Goal: Task Accomplishment & Management: Manage account settings

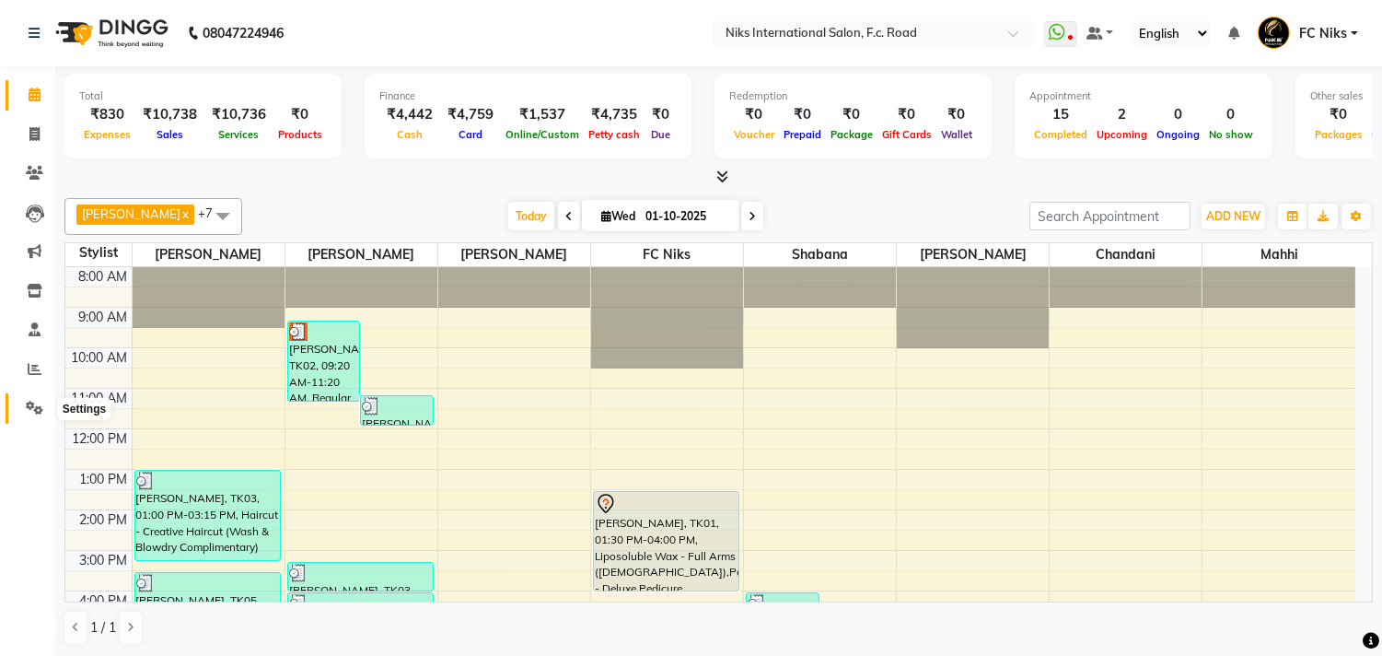
click at [29, 408] on icon at bounding box center [34, 408] width 17 height 14
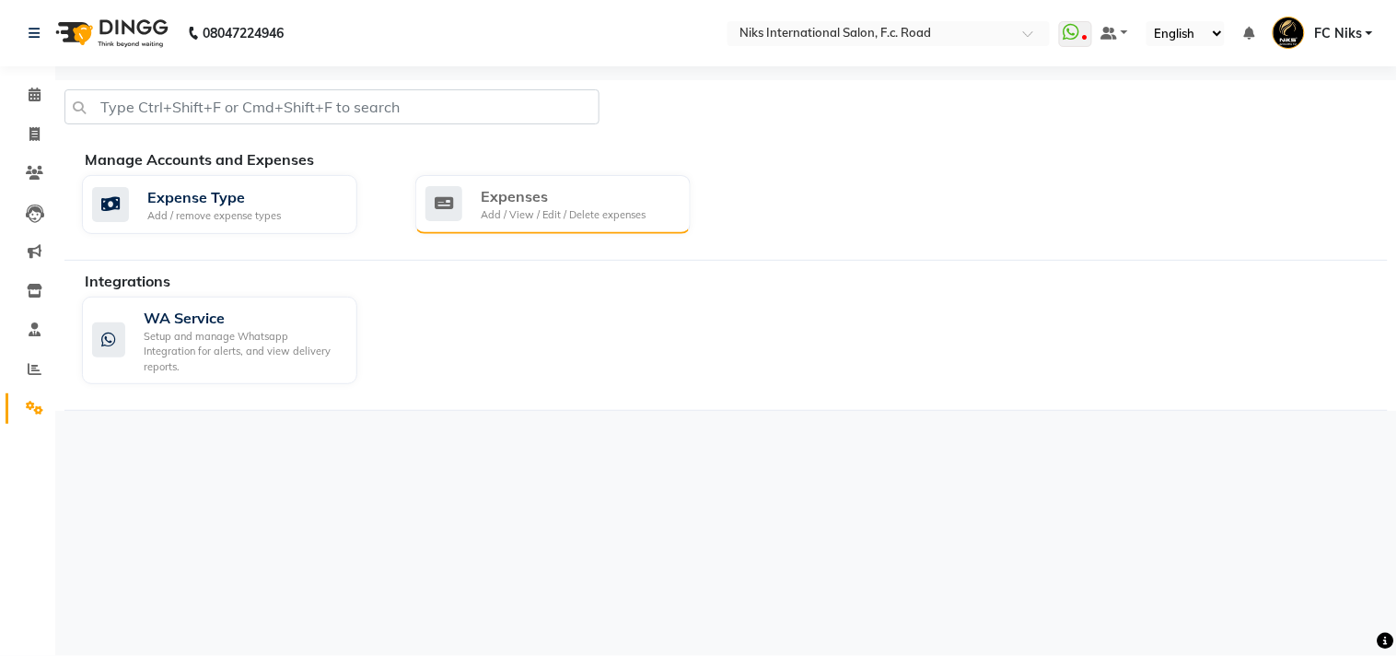
click at [555, 192] on div "Expenses" at bounding box center [563, 196] width 165 height 22
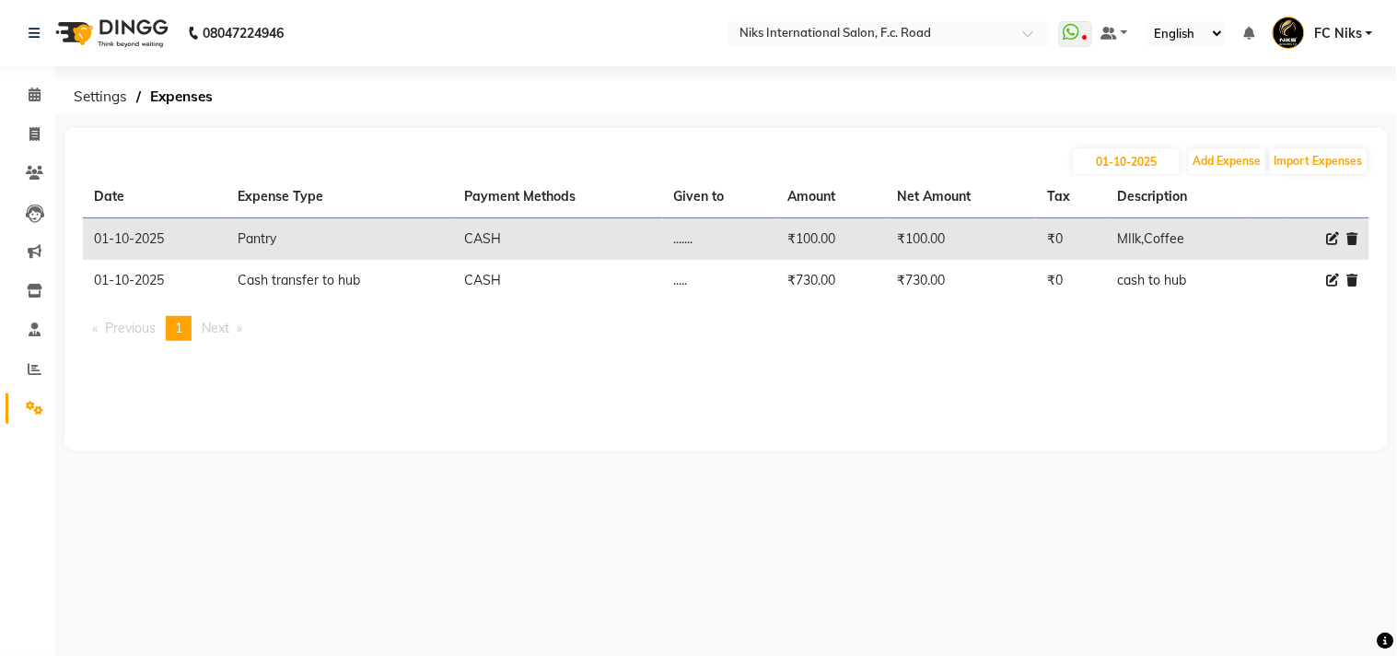
click at [1335, 278] on icon at bounding box center [1333, 280] width 13 height 13
select select "949"
select select "1"
select select "2355"
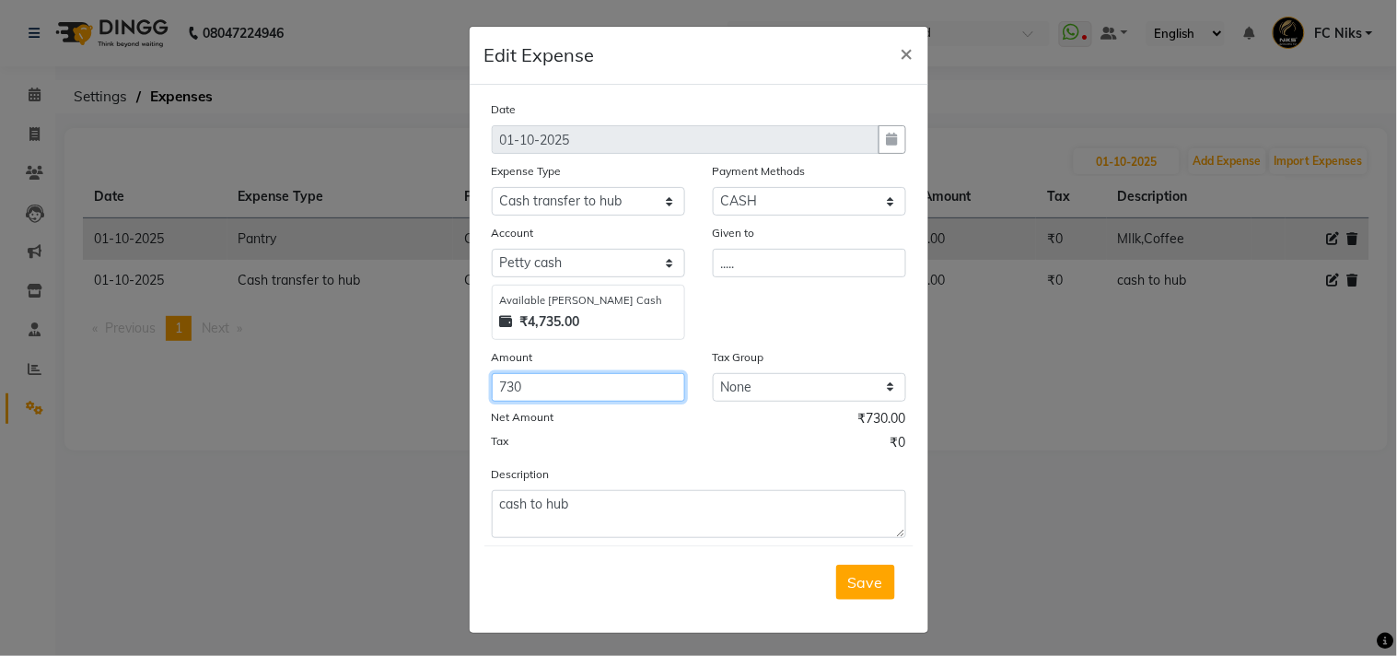
click at [519, 383] on input "730" at bounding box center [588, 387] width 193 height 29
type input "7"
type input "1"
click at [853, 574] on span "Save" at bounding box center [865, 582] width 35 height 18
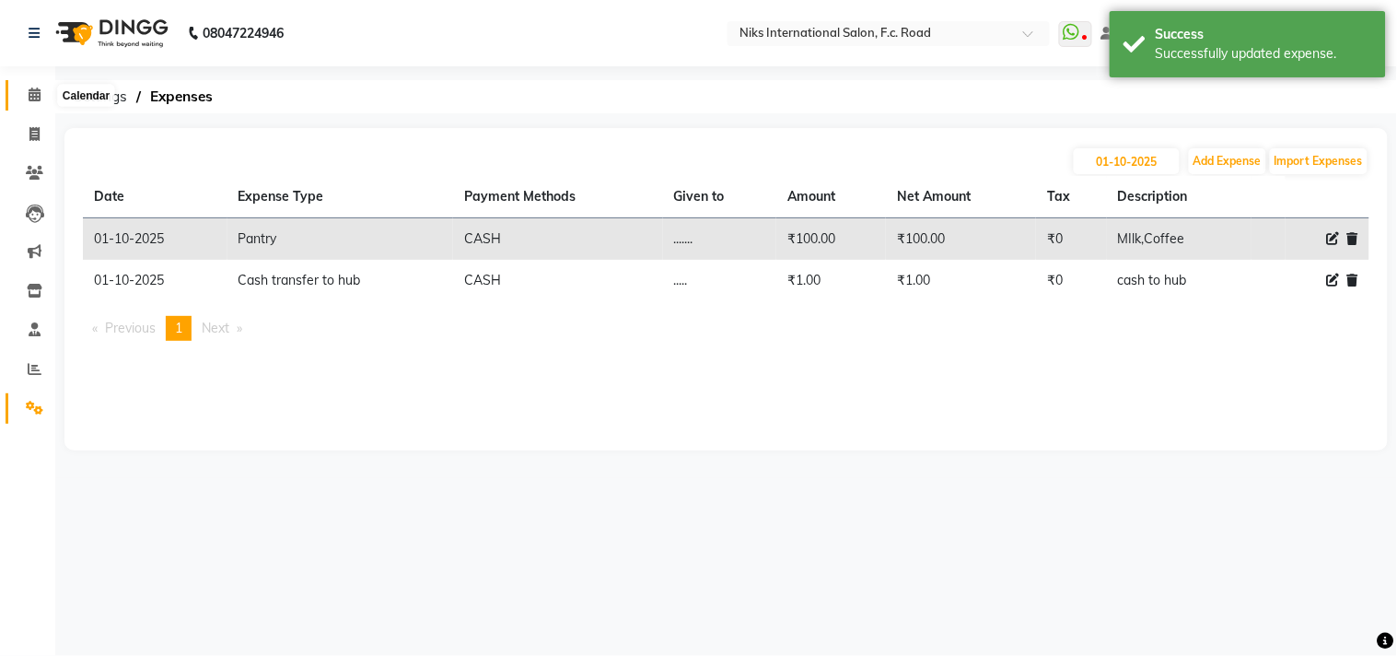
click at [40, 99] on span at bounding box center [34, 95] width 32 height 21
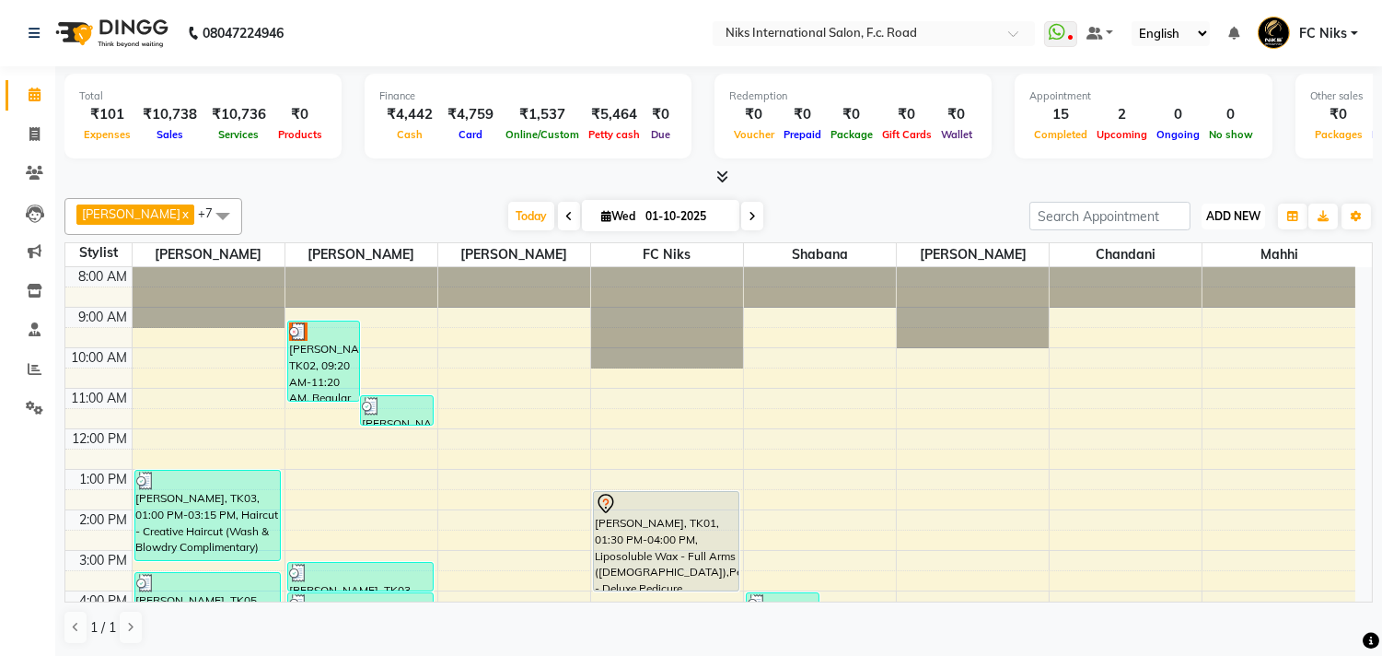
click at [1230, 224] on button "ADD NEW Toggle Dropdown" at bounding box center [1234, 217] width 64 height 26
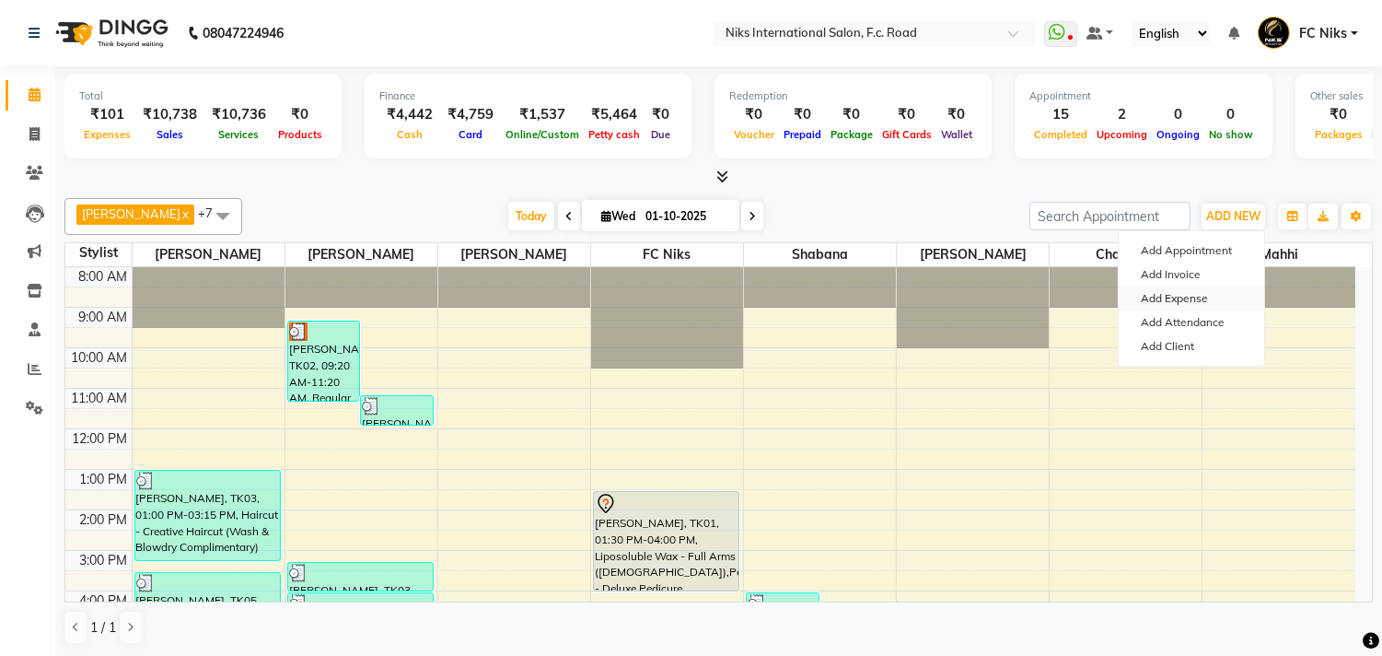
click at [1182, 297] on link "Add Expense" at bounding box center [1192, 298] width 146 height 24
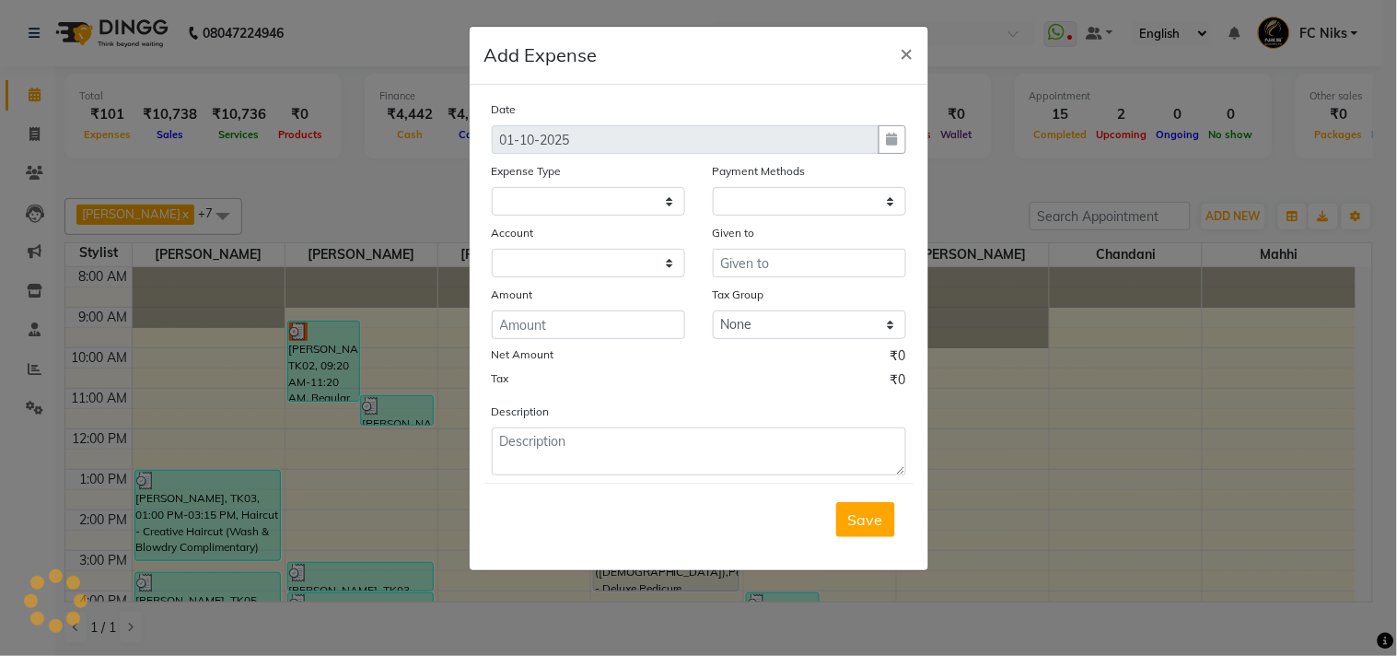
select select
select select "1"
select select "2355"
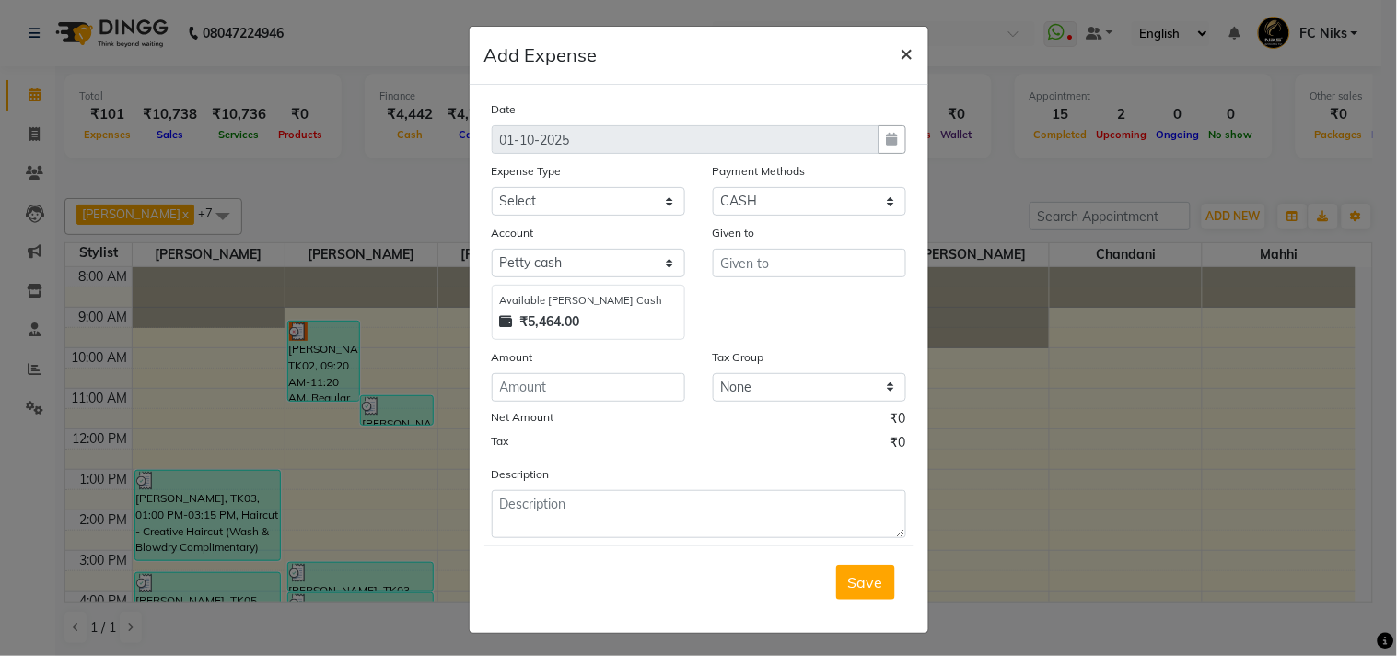
click at [904, 46] on span "×" at bounding box center [907, 53] width 13 height 28
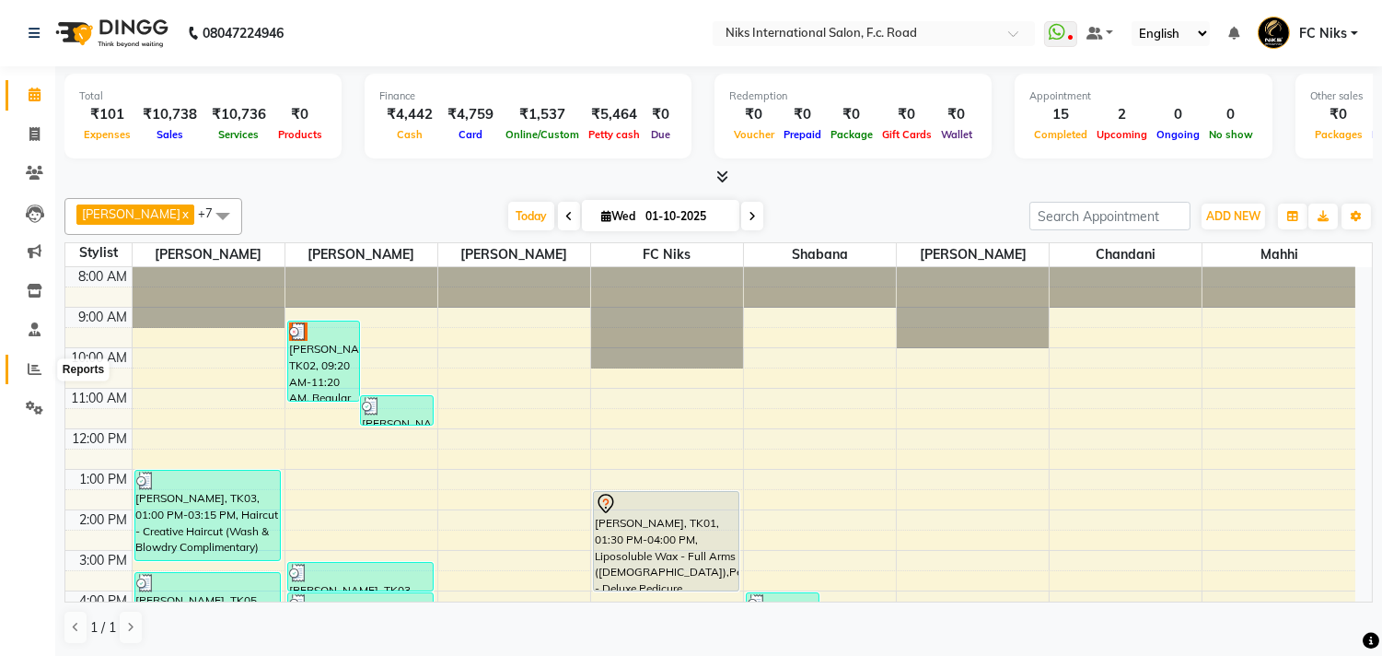
click at [32, 371] on icon at bounding box center [35, 369] width 14 height 14
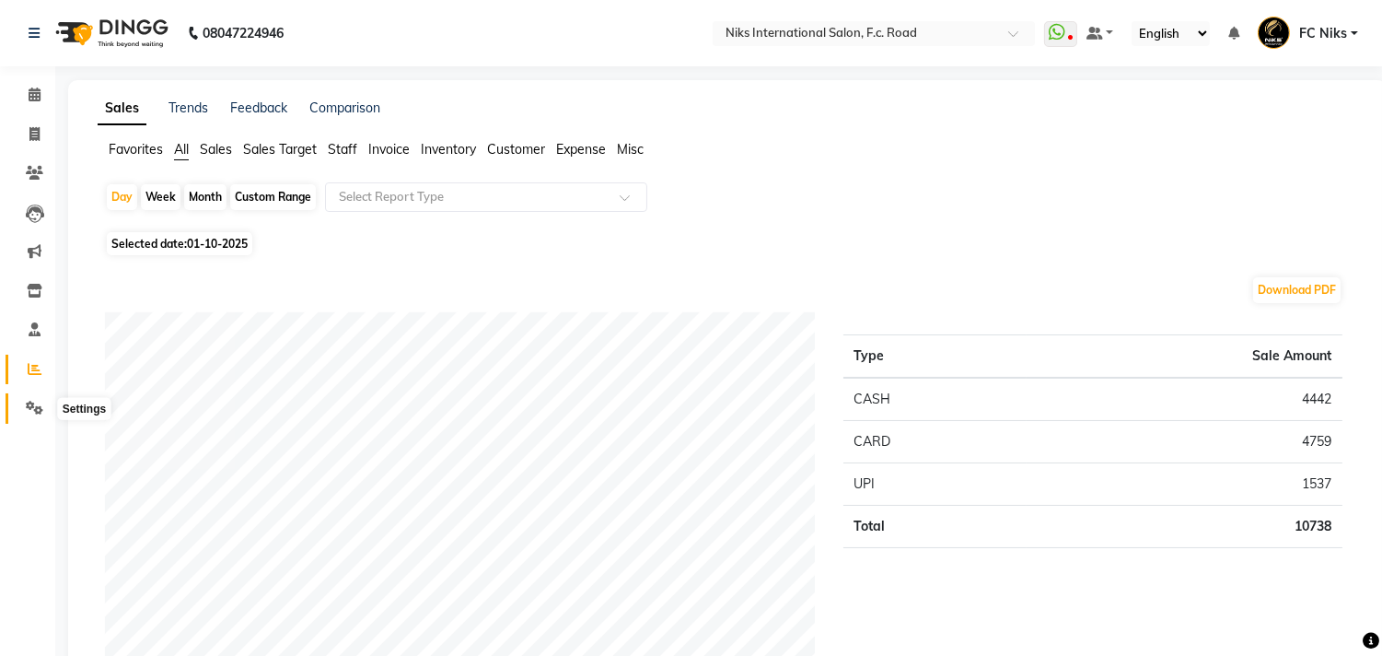
click at [29, 410] on icon at bounding box center [34, 408] width 17 height 14
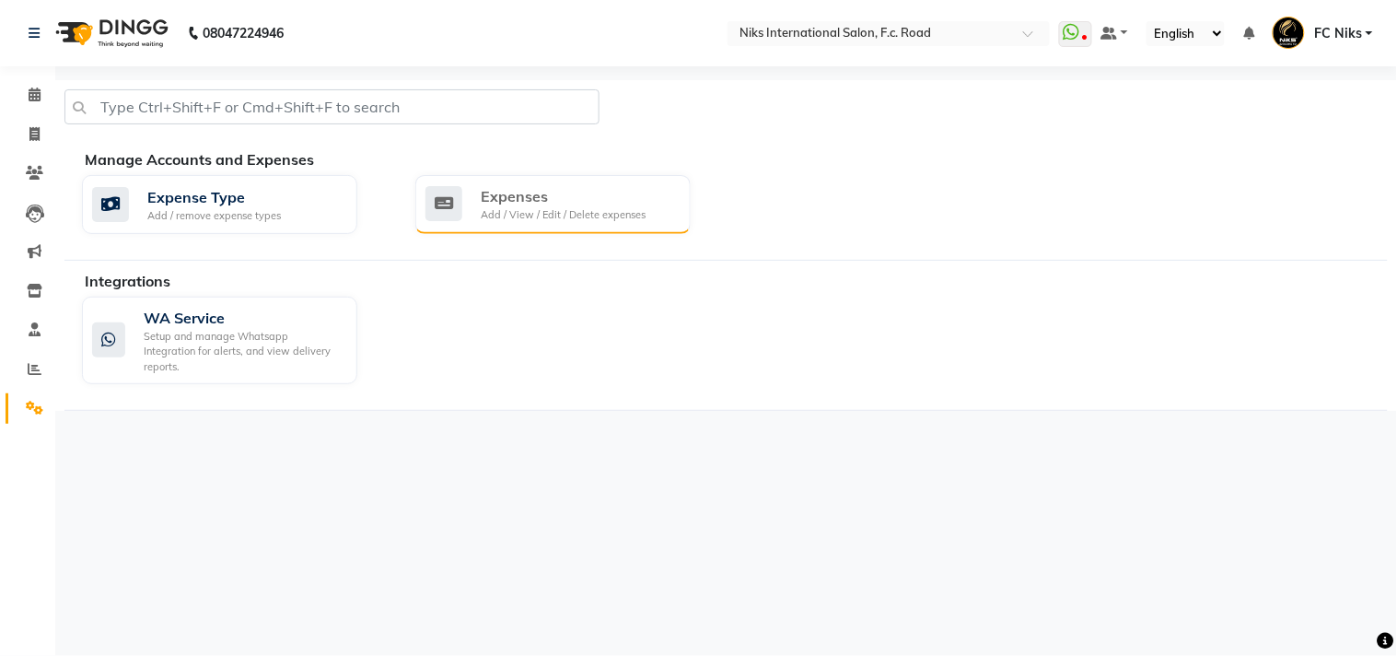
click at [511, 212] on div "Add / View / Edit / Delete expenses" at bounding box center [563, 215] width 165 height 16
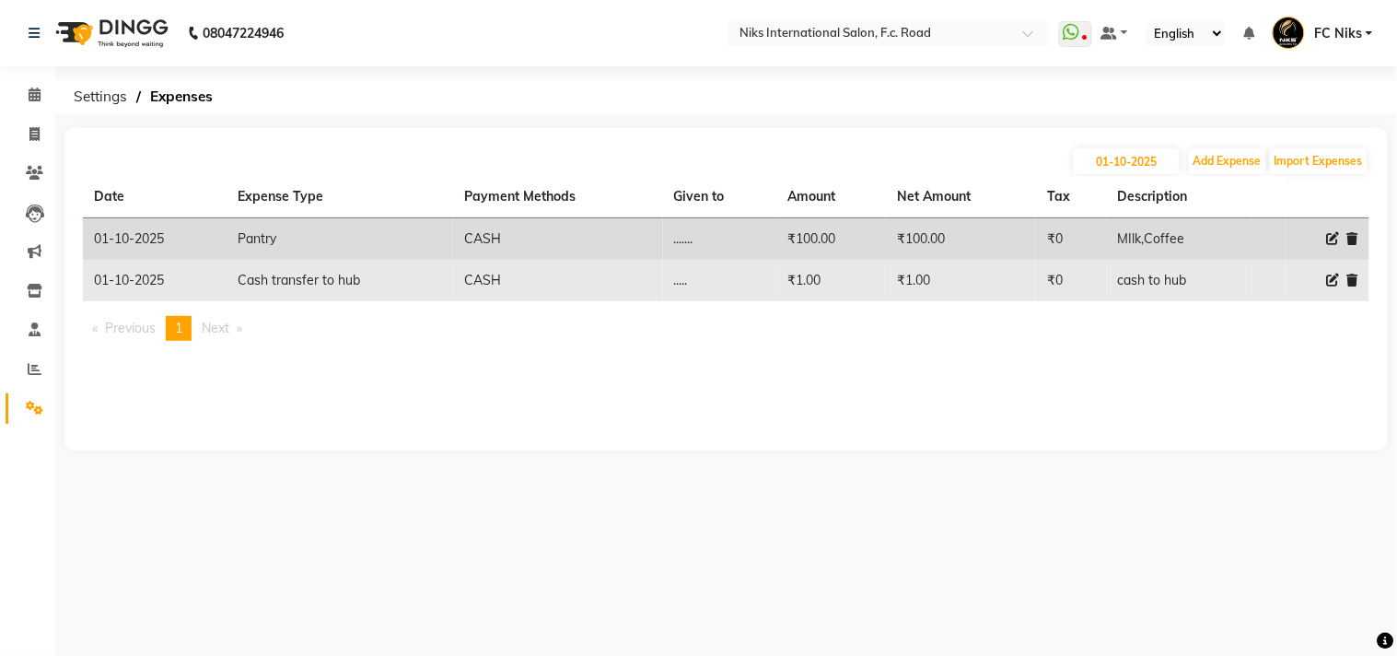
click at [1333, 280] on icon at bounding box center [1333, 280] width 13 height 13
select select "949"
select select "1"
select select "2355"
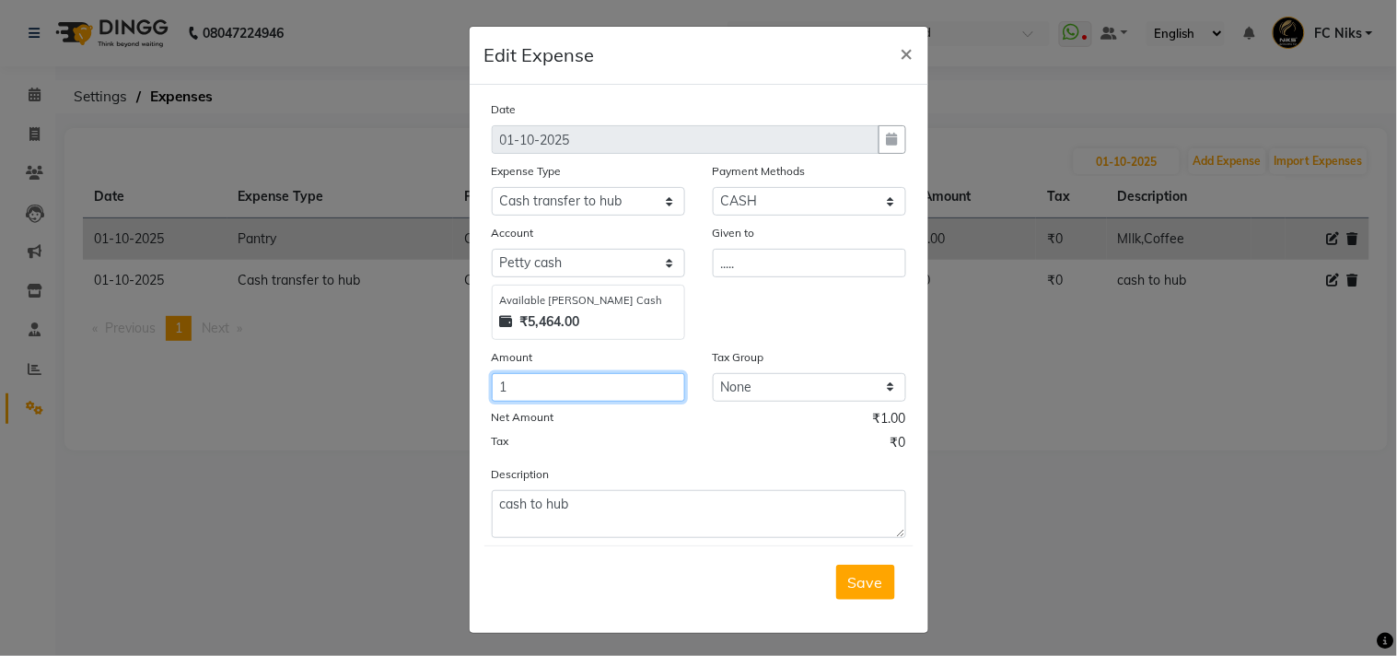
click at [536, 391] on input "1" at bounding box center [588, 387] width 193 height 29
type input "4500"
click at [853, 577] on span "Save" at bounding box center [865, 582] width 35 height 18
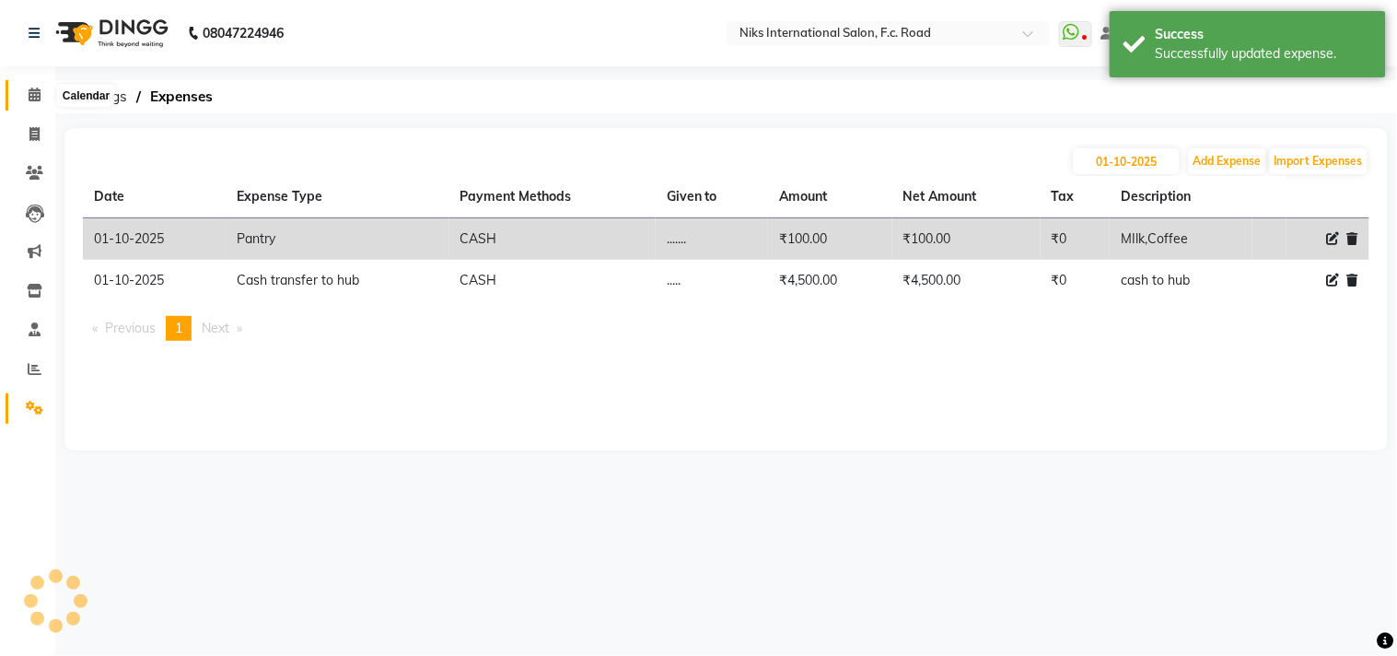
click at [29, 86] on span at bounding box center [34, 95] width 32 height 21
